Goal: Task Accomplishment & Management: Complete application form

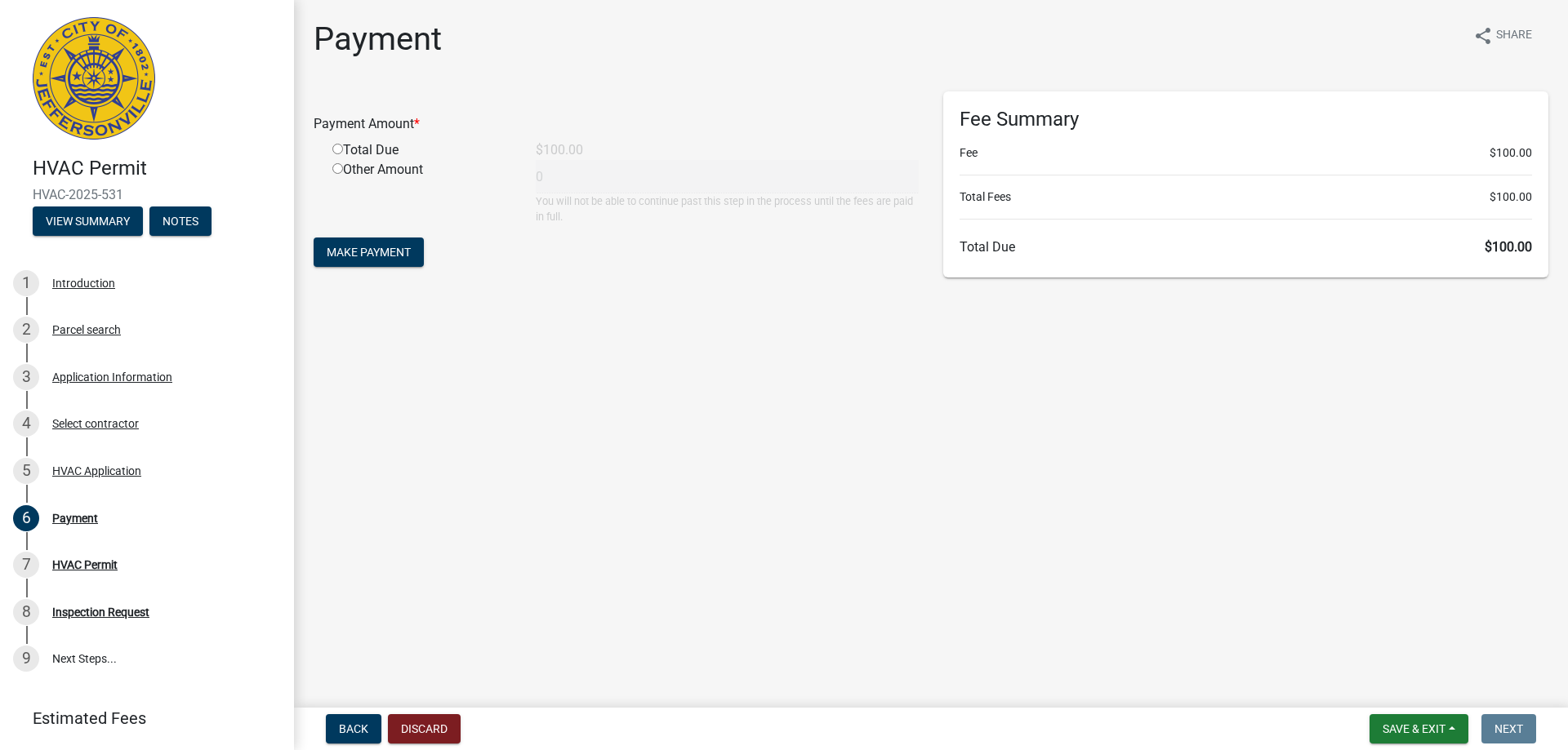
click at [340, 151] on input "radio" at bounding box center [338, 149] width 11 height 11
radio input "true"
type input "100"
click at [351, 243] on button "Make Payment" at bounding box center [369, 252] width 111 height 30
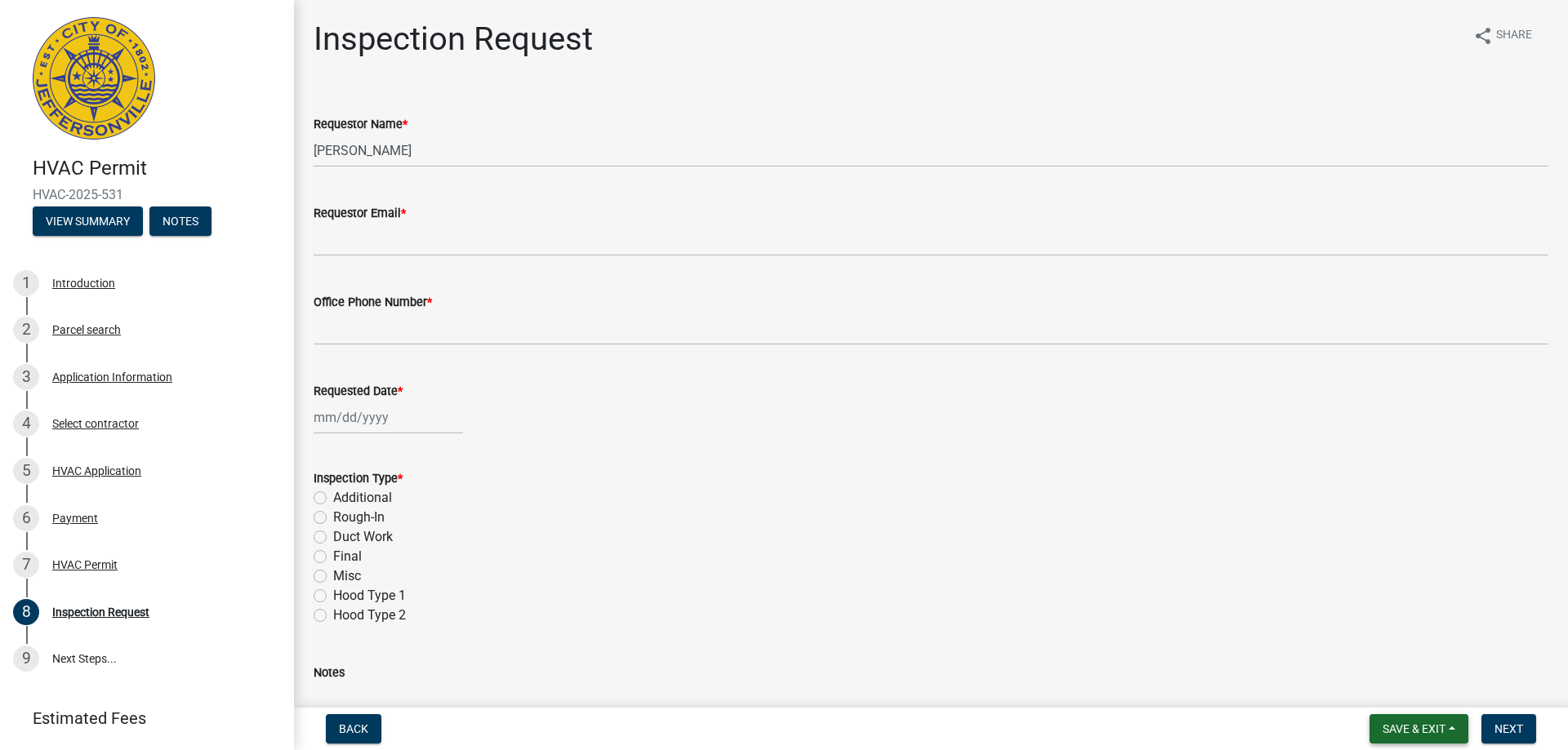
click at [1424, 727] on span "Save & Exit" at bounding box center [1414, 729] width 63 height 13
click at [1418, 682] on button "Save & Exit" at bounding box center [1403, 687] width 130 height 40
